Goal: Task Accomplishment & Management: Check status

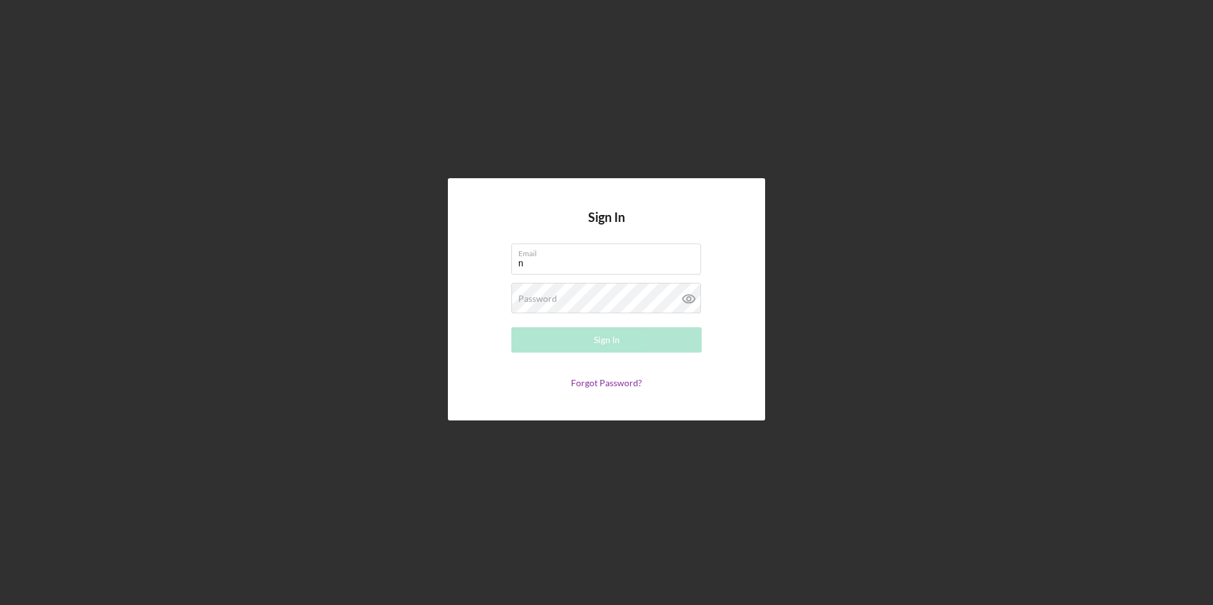
type input "[EMAIL_ADDRESS][DOMAIN_NAME]"
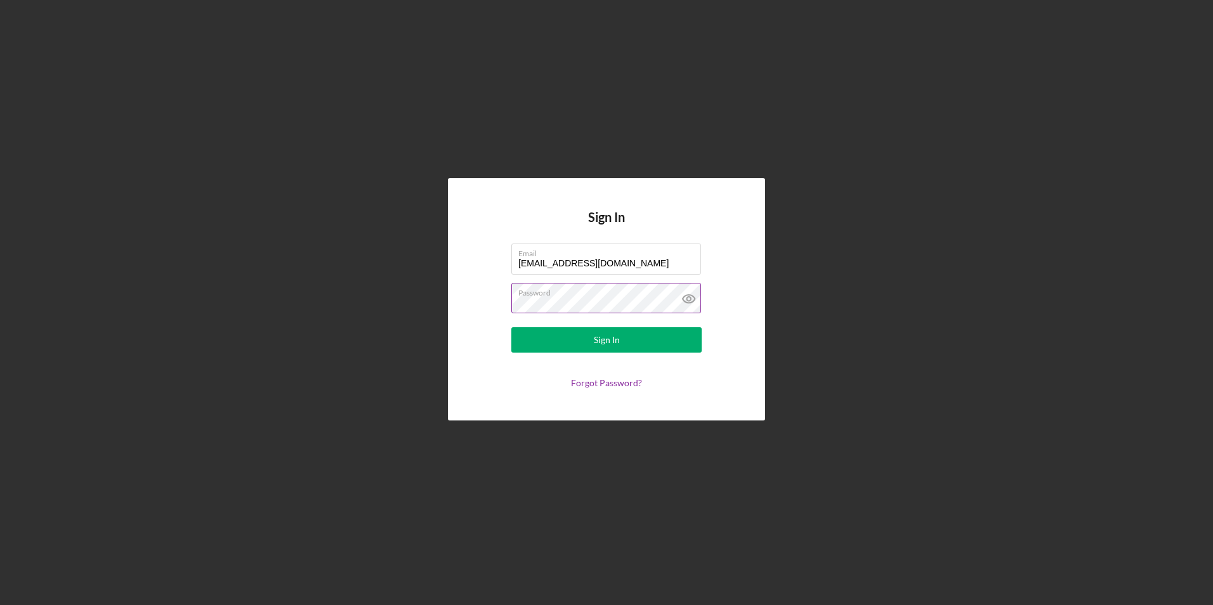
click at [688, 296] on icon at bounding box center [689, 299] width 32 height 32
click at [613, 333] on div "Sign In" at bounding box center [607, 339] width 26 height 25
click at [480, 301] on form "Email [EMAIL_ADDRESS][DOMAIN_NAME] Password Sign In Forgot Password?" at bounding box center [607, 316] width 254 height 145
click at [567, 353] on form "Email [EMAIL_ADDRESS][DOMAIN_NAME] Password Sign In Forgot Password?" at bounding box center [607, 316] width 254 height 145
click at [570, 348] on button "Sign In" at bounding box center [606, 339] width 190 height 25
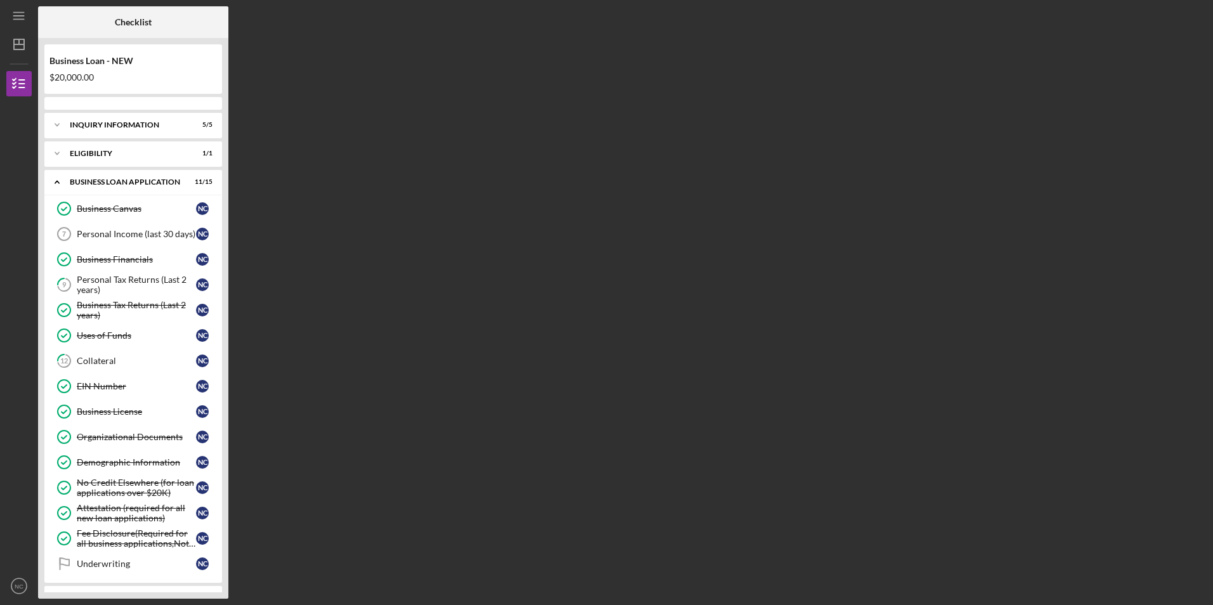
scroll to position [216, 0]
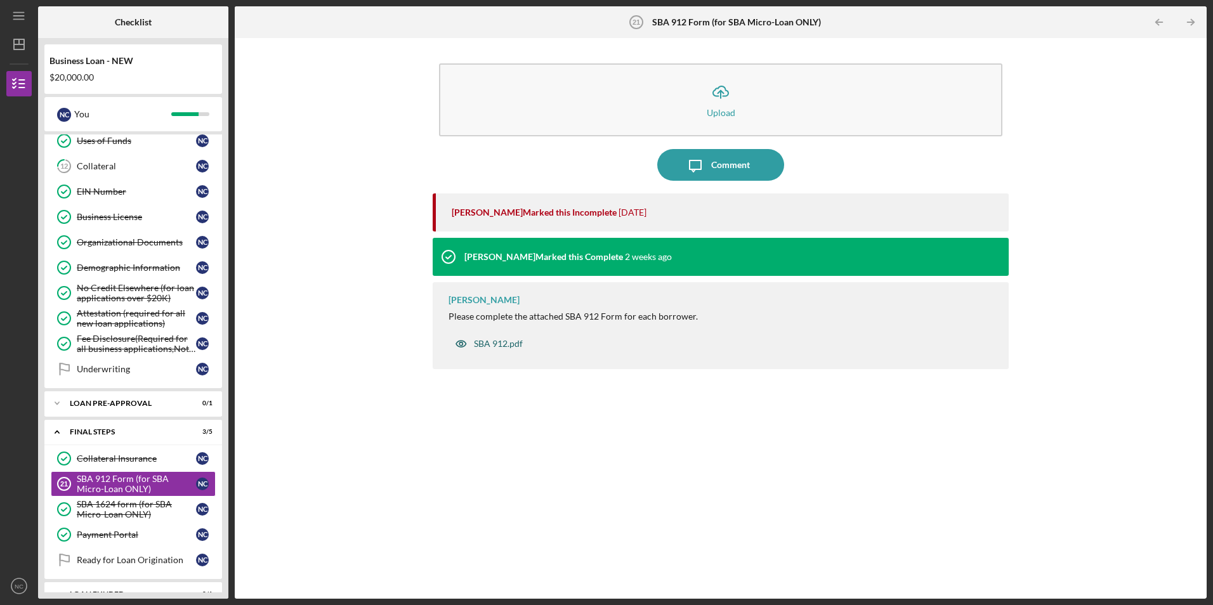
click at [504, 346] on div "SBA 912.pdf" at bounding box center [498, 344] width 49 height 10
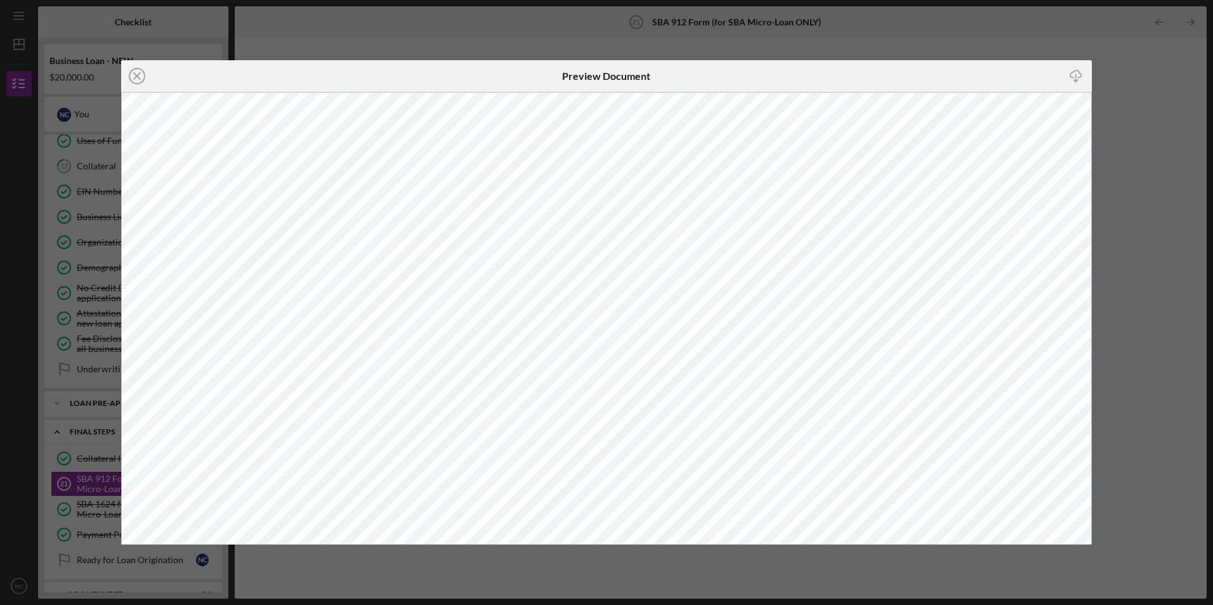
click at [952, 45] on div "Icon/Close Preview Document Icon/Download" at bounding box center [606, 302] width 1213 height 605
